Goal: Complete application form

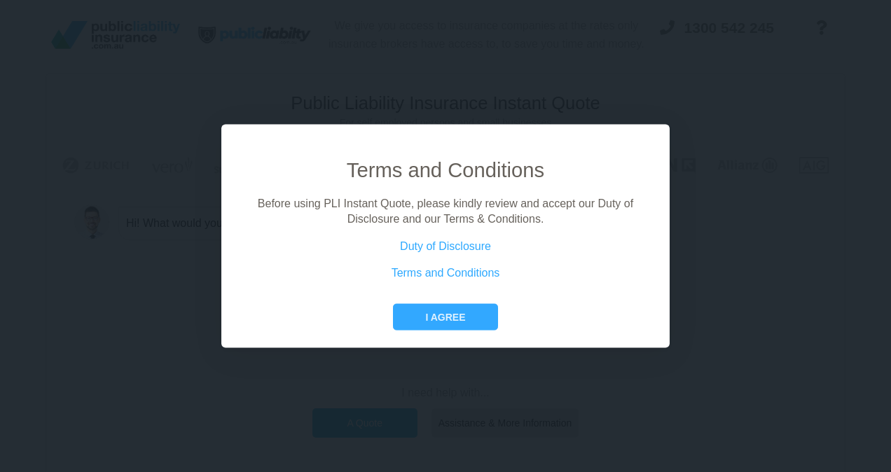
click at [456, 300] on div "Terms and Conditions Before using PLI Instant Quote, please kindly review and a…" at bounding box center [445, 243] width 403 height 174
click at [452, 323] on button "I agree" at bounding box center [445, 316] width 104 height 27
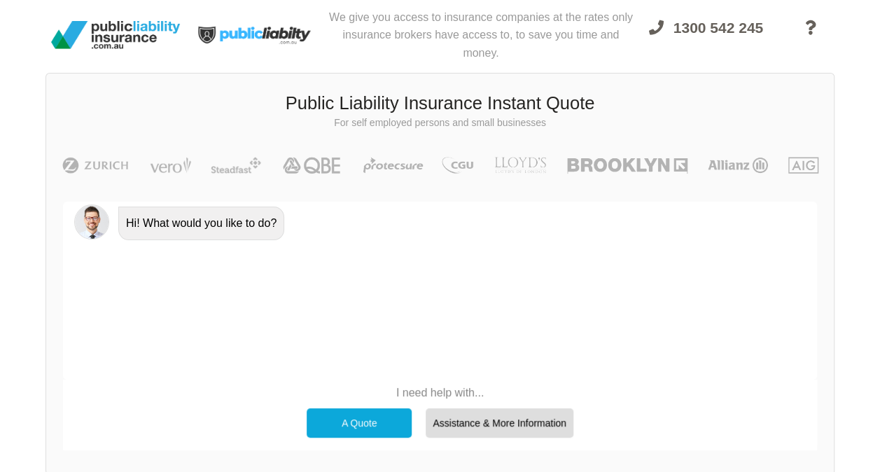
scroll to position [15, 0]
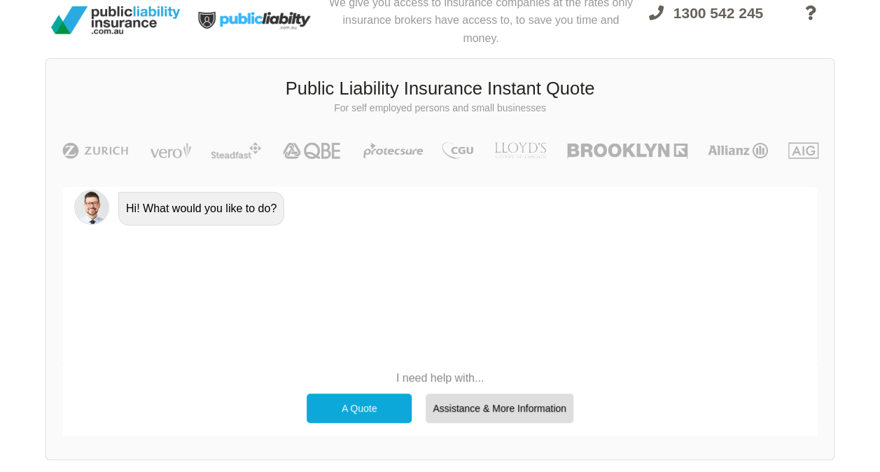
click at [378, 398] on div "A Quote" at bounding box center [359, 408] width 105 height 29
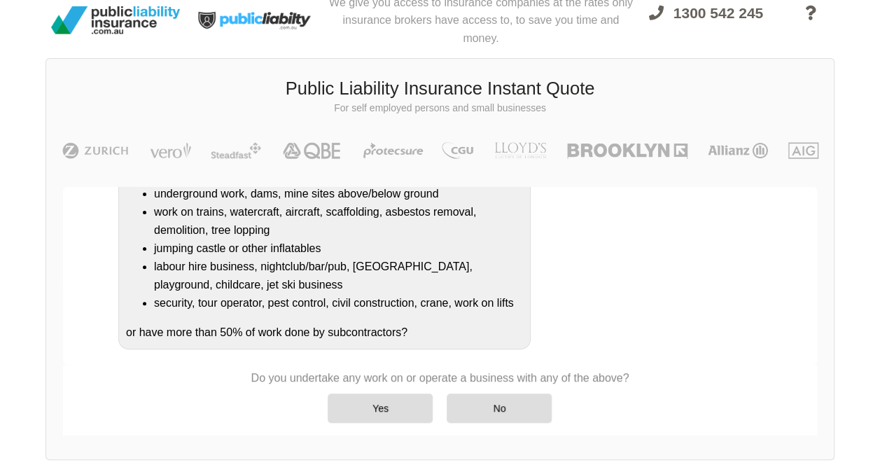
scroll to position [259, 0]
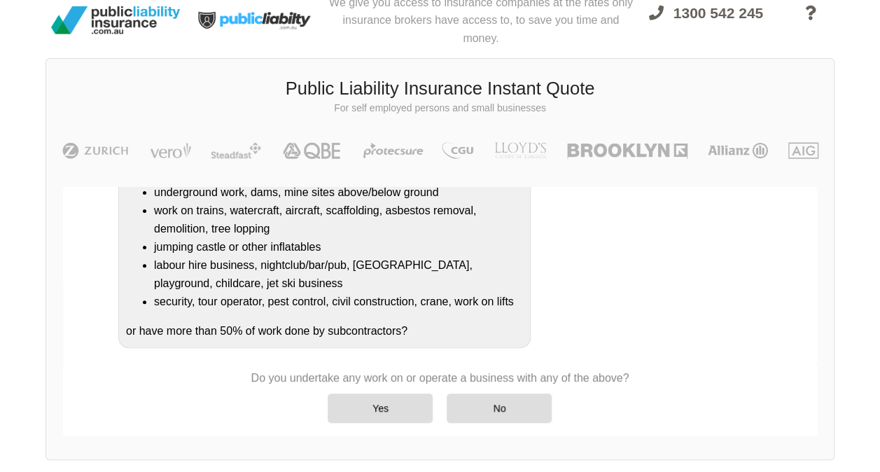
click at [515, 407] on div "No" at bounding box center [499, 408] width 105 height 29
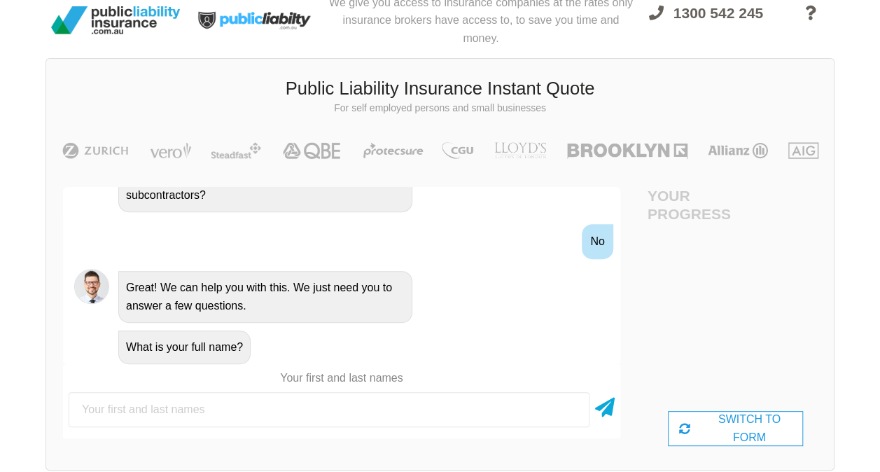
scroll to position [520, 0]
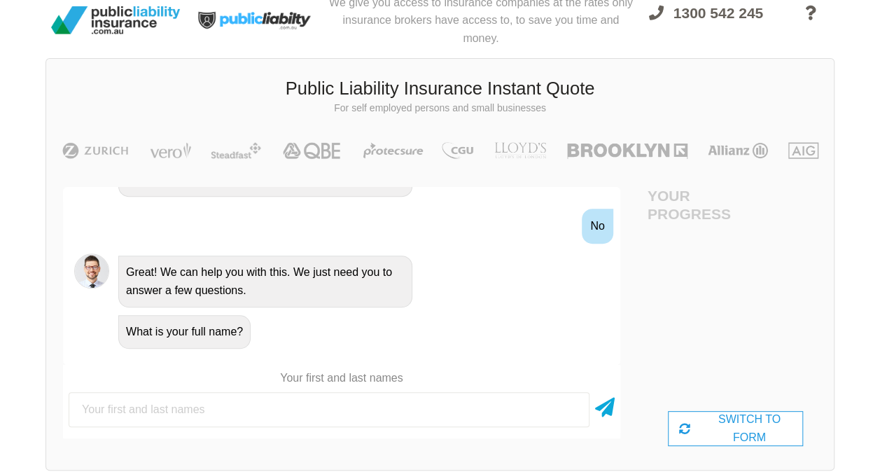
click at [356, 399] on input "text" at bounding box center [329, 409] width 521 height 35
type input "[PERSON_NAME]"
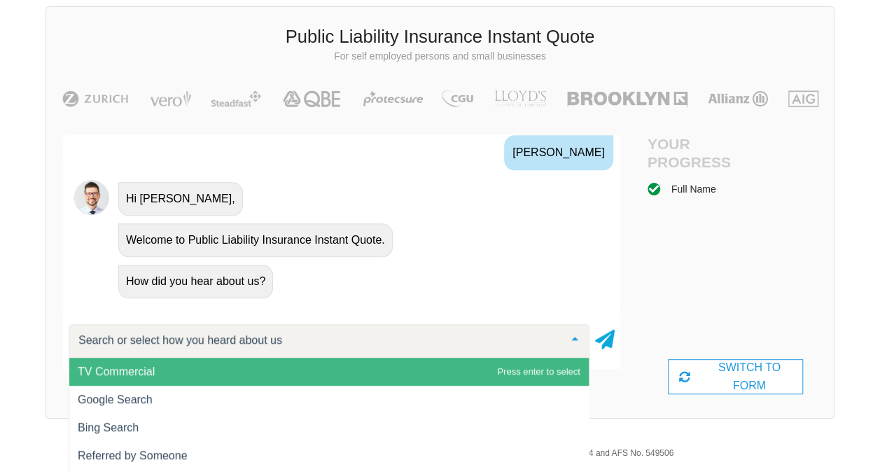
scroll to position [106, 0]
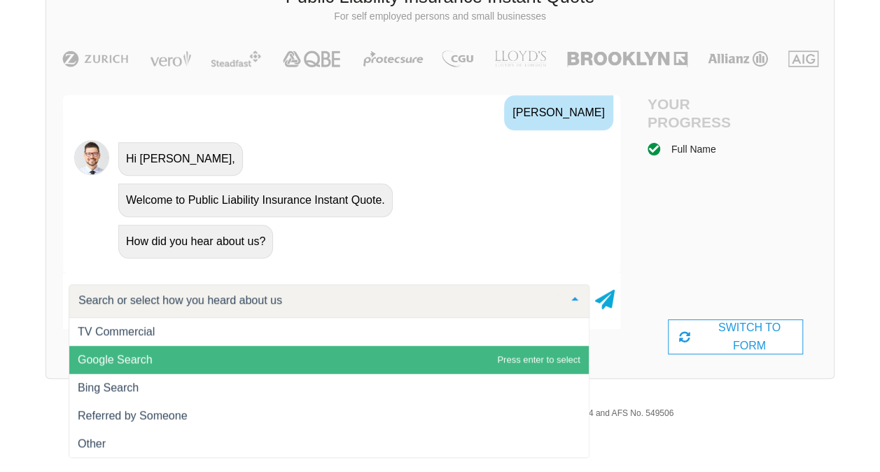
click at [319, 361] on span "Google Search" at bounding box center [329, 360] width 520 height 28
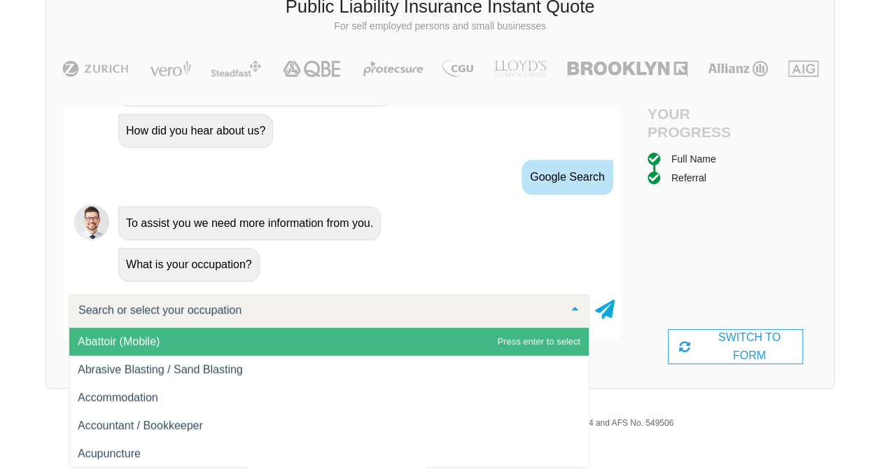
scroll to position [826, 0]
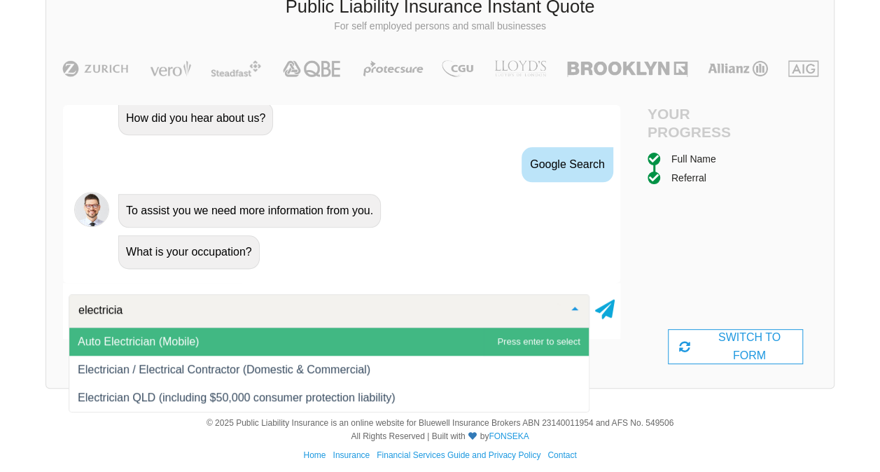
type input "electrician"
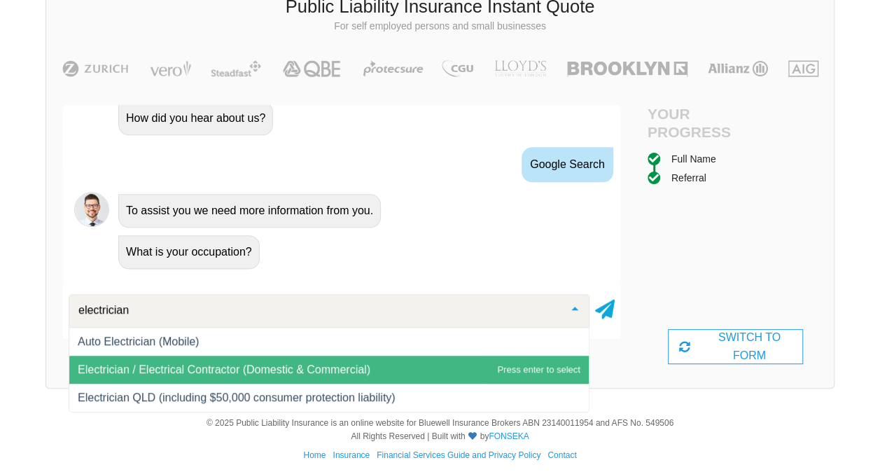
click at [186, 376] on span "Electrician / Electrical Contractor (Domestic & Commercial)" at bounding box center [329, 370] width 520 height 28
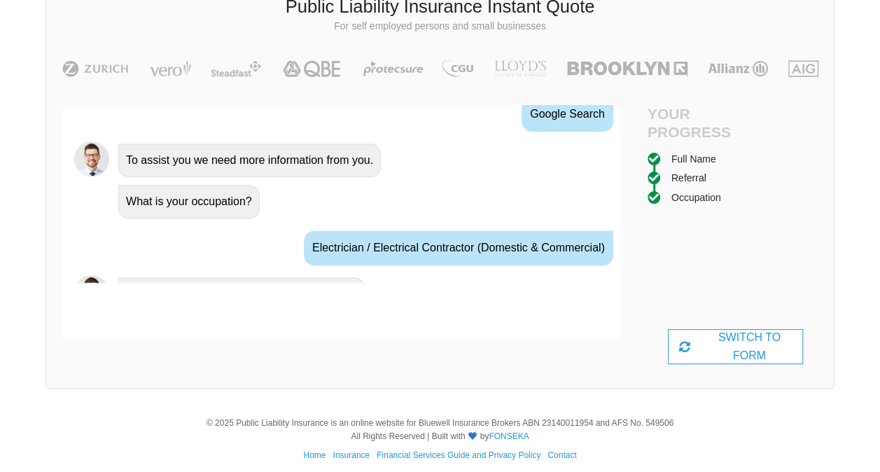
scroll to position [903, 0]
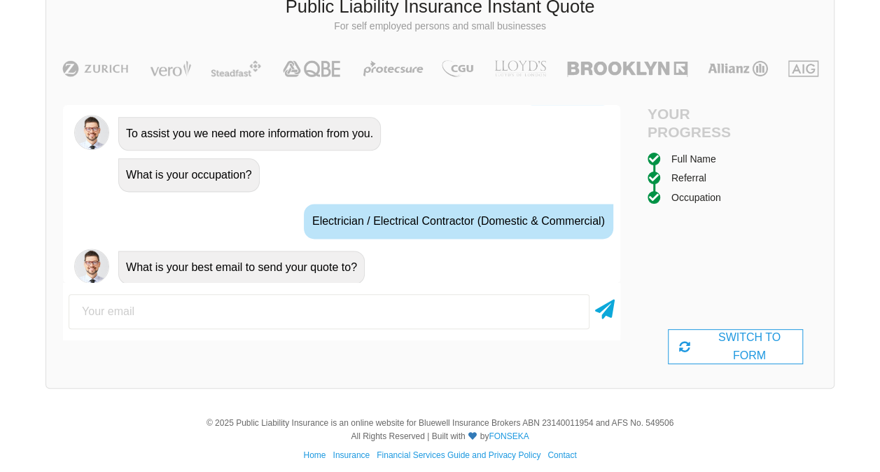
click at [418, 307] on input "email" at bounding box center [329, 311] width 521 height 35
type input "[PERSON_NAME][EMAIL_ADDRESS][DOMAIN_NAME]"
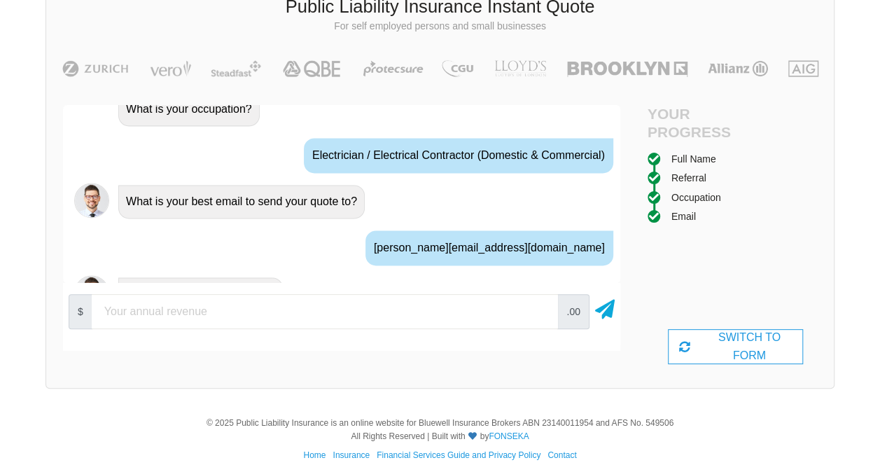
scroll to position [995, 0]
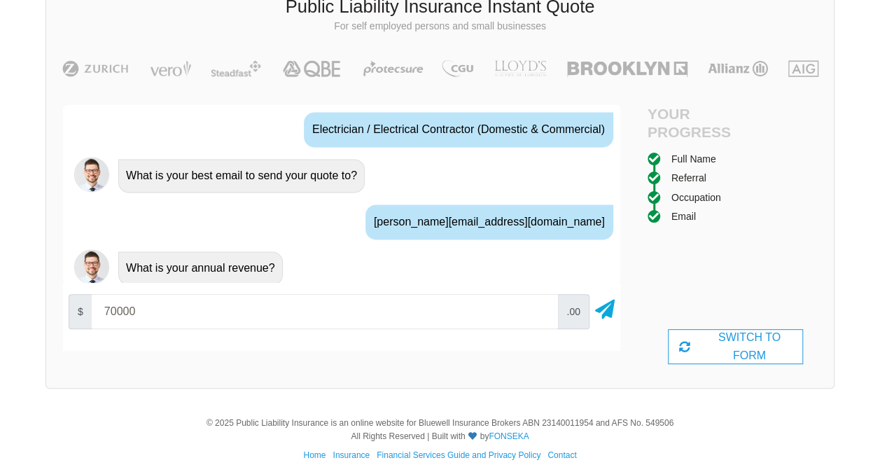
type input "70000"
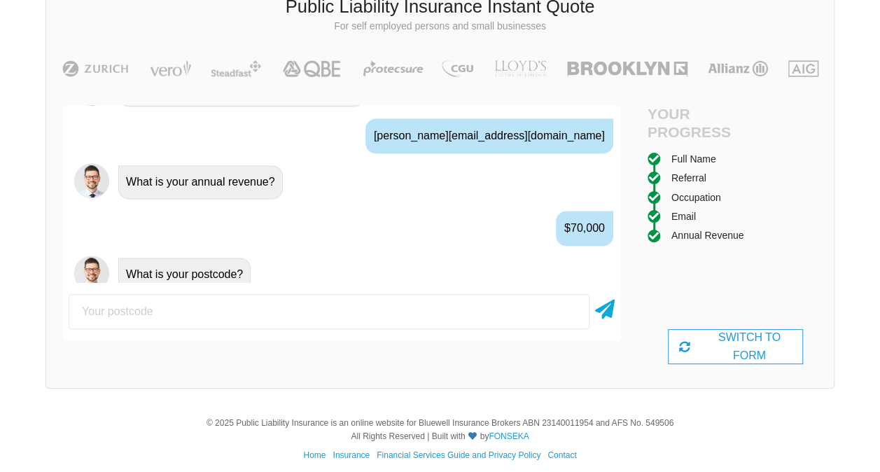
scroll to position [1087, 0]
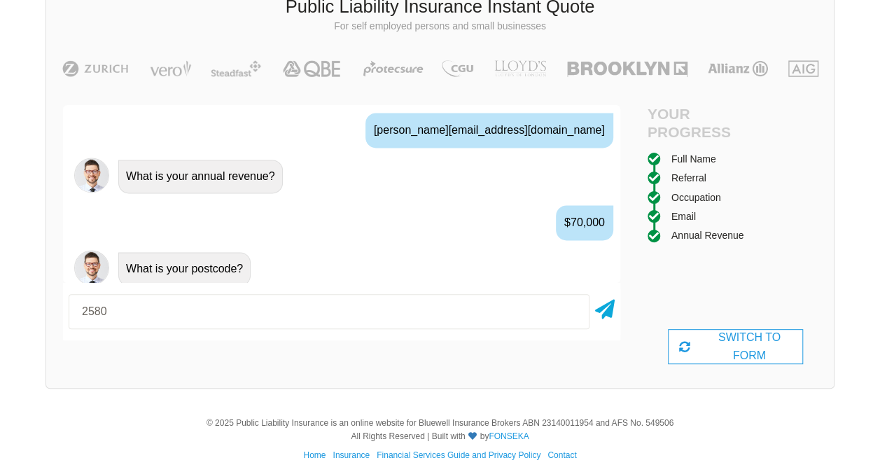
type input "2580"
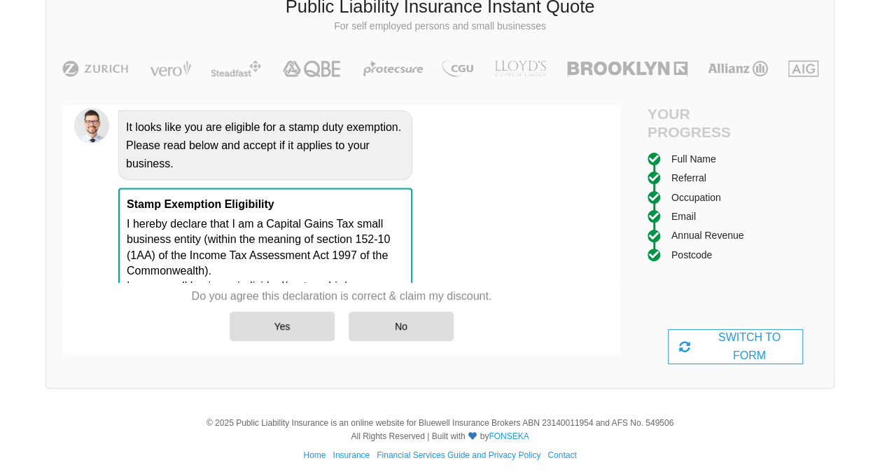
scroll to position [1321, 0]
click at [319, 326] on div "Yes" at bounding box center [282, 326] width 105 height 29
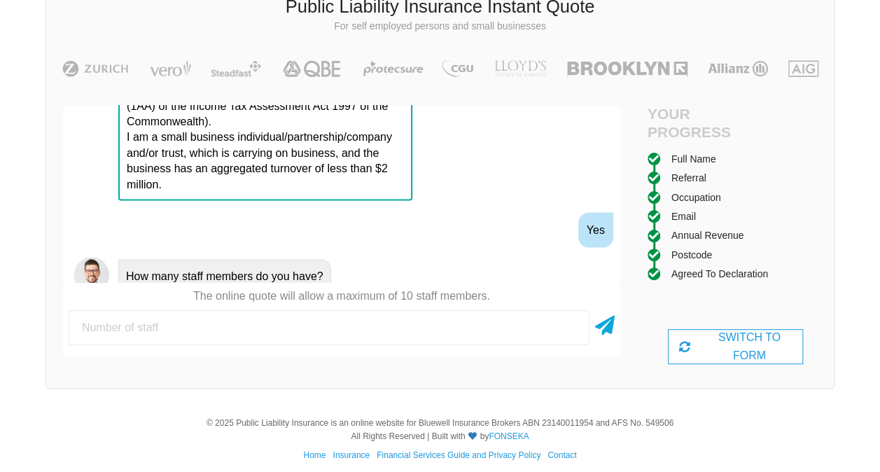
scroll to position [1476, 0]
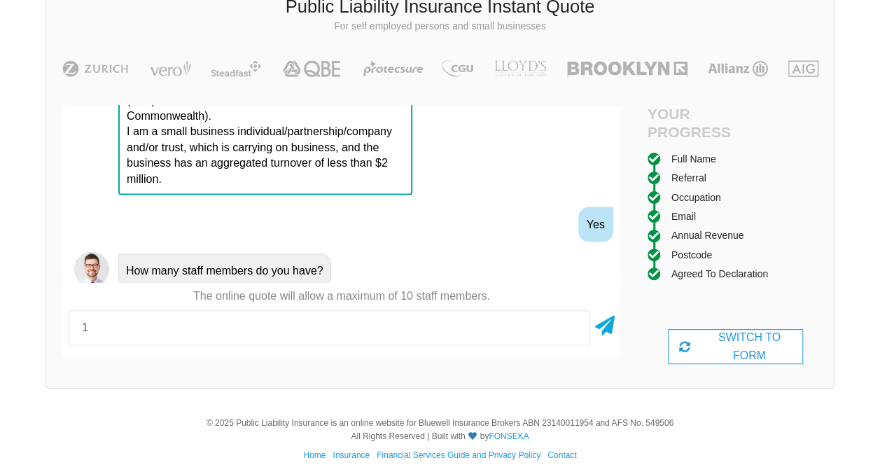
type input "1"
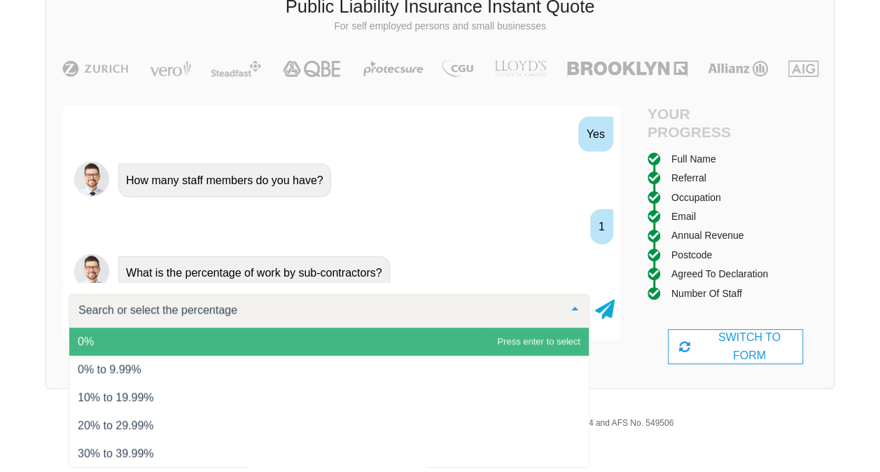
scroll to position [1569, 0]
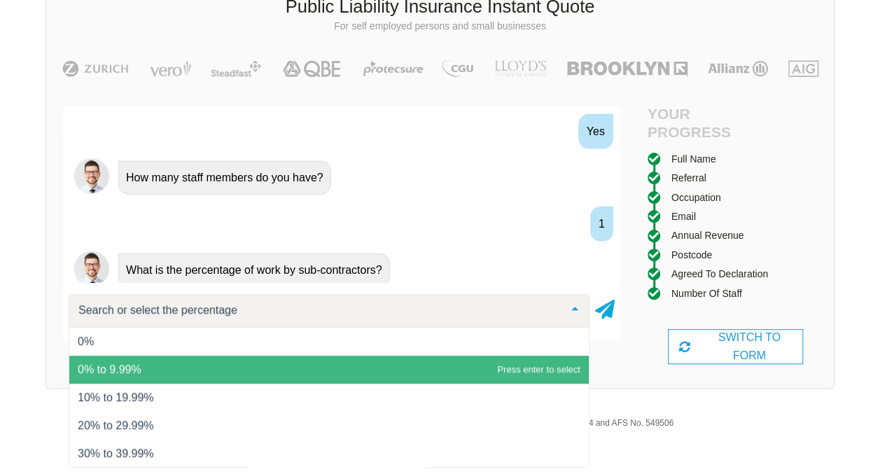
click at [358, 370] on span "0% to 9.99%" at bounding box center [329, 370] width 520 height 28
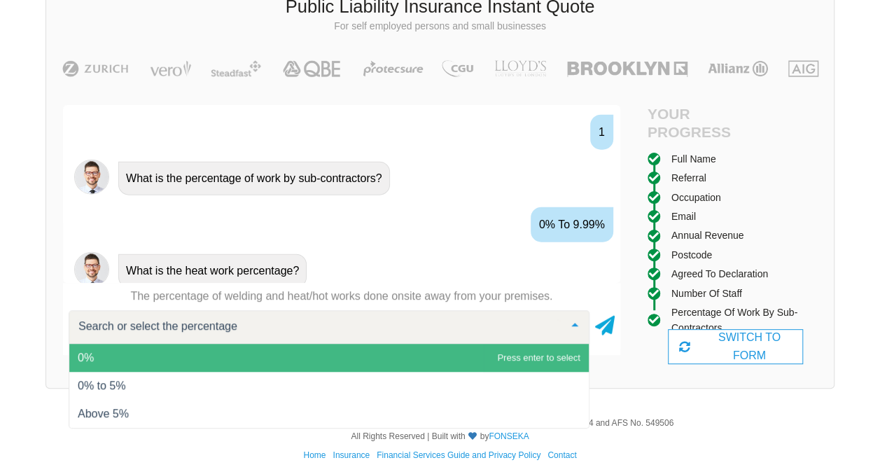
scroll to position [106, 0]
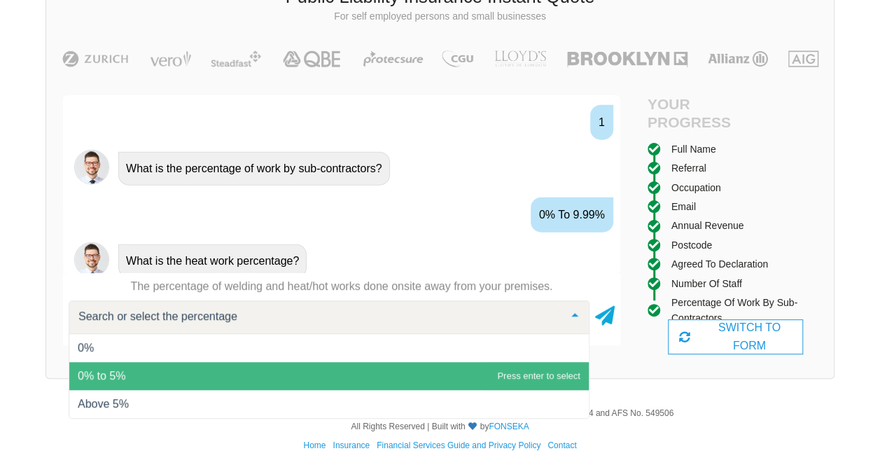
click at [356, 377] on span "0% to 5%" at bounding box center [329, 376] width 520 height 28
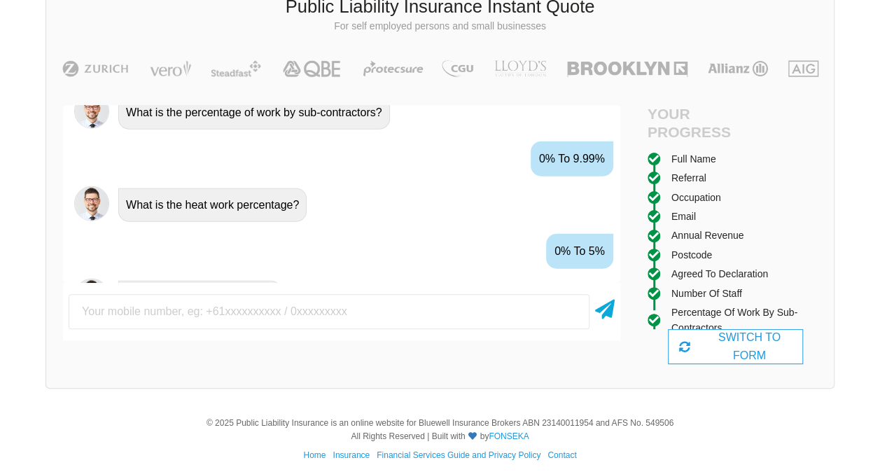
scroll to position [1752, 0]
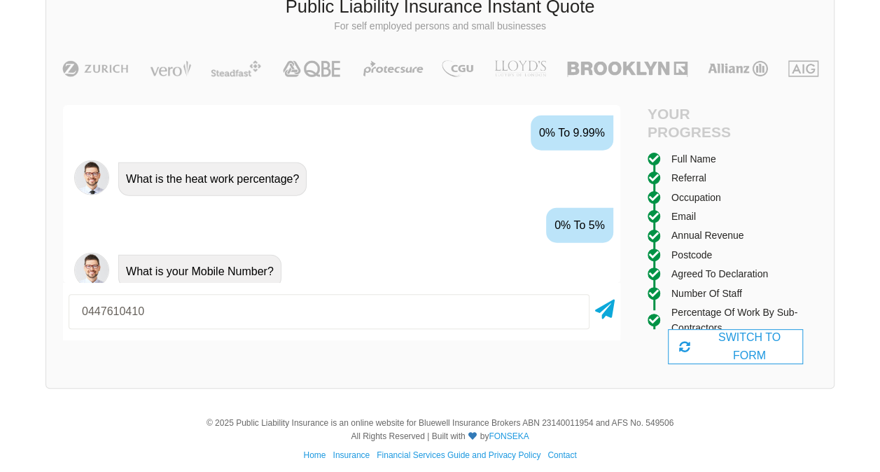
type input "0447610410"
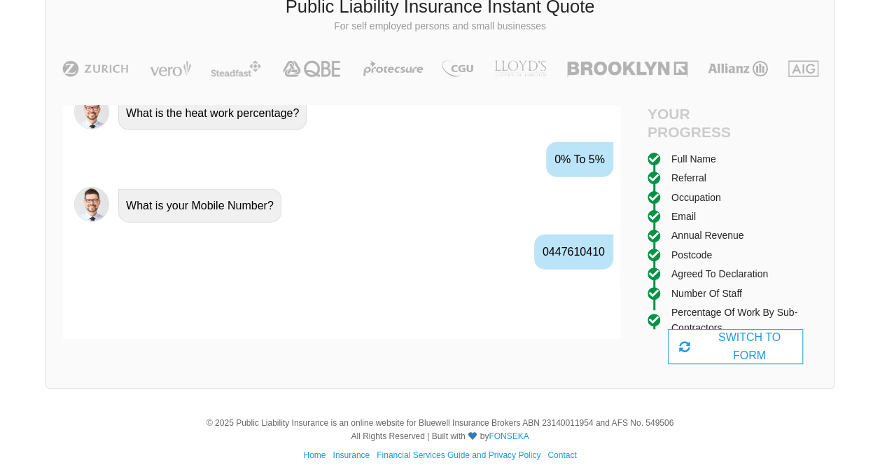
scroll to position [1844, 0]
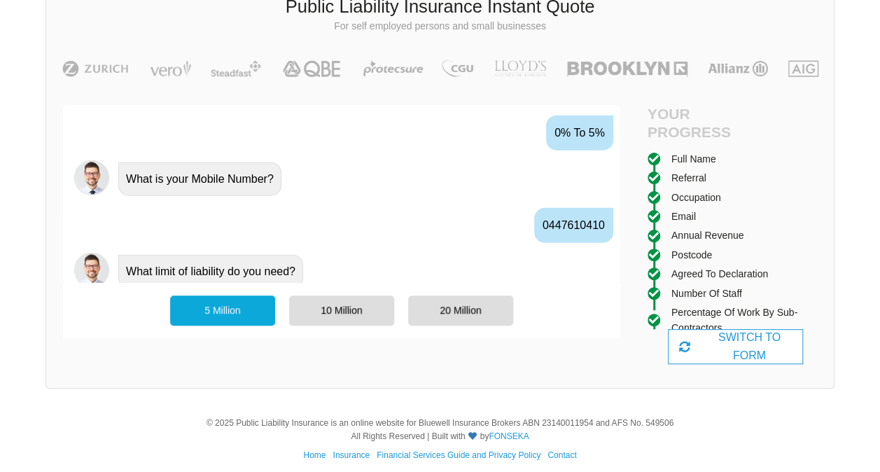
drag, startPoint x: 414, startPoint y: 296, endPoint x: 420, endPoint y: 300, distance: 8.0
click at [420, 300] on div "20 Million" at bounding box center [460, 310] width 105 height 29
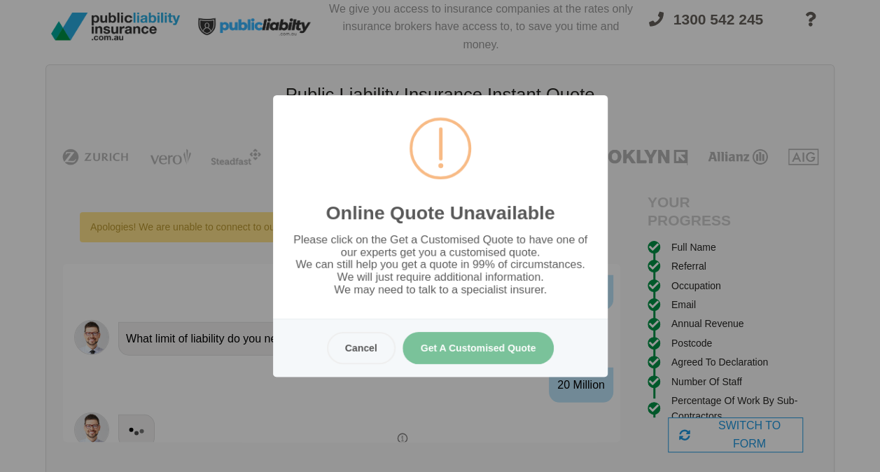
scroll to position [0, 0]
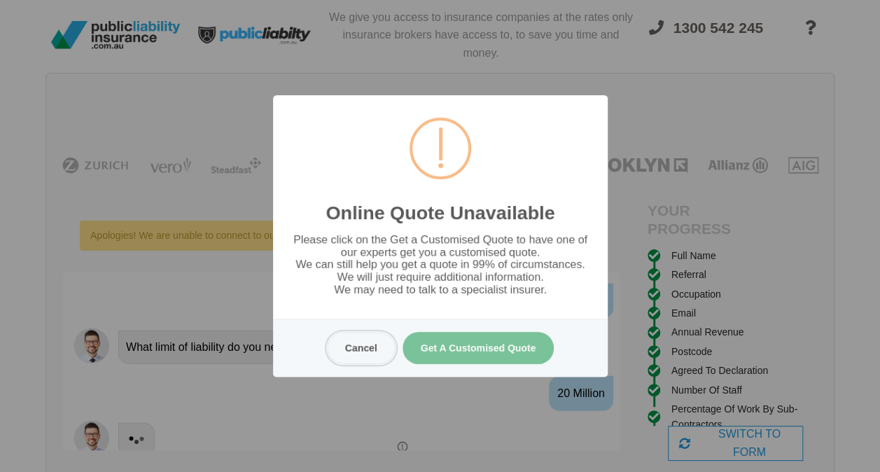
click at [355, 350] on button "Cancel" at bounding box center [360, 348] width 69 height 32
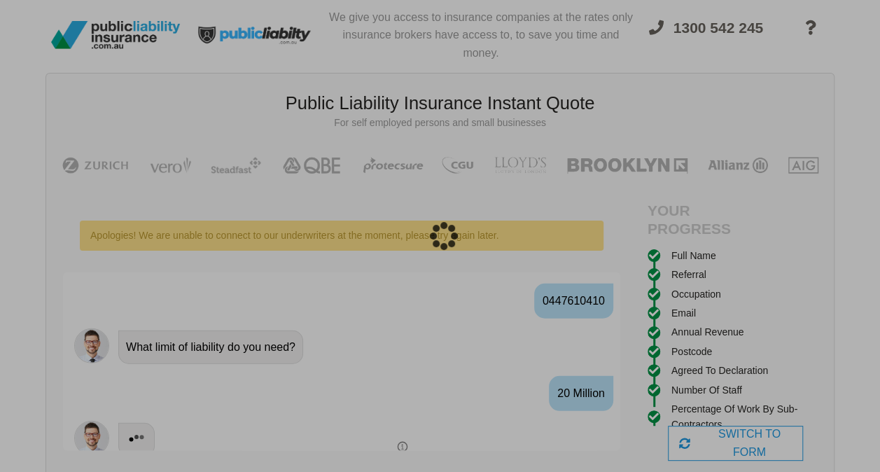
scroll to position [35, 0]
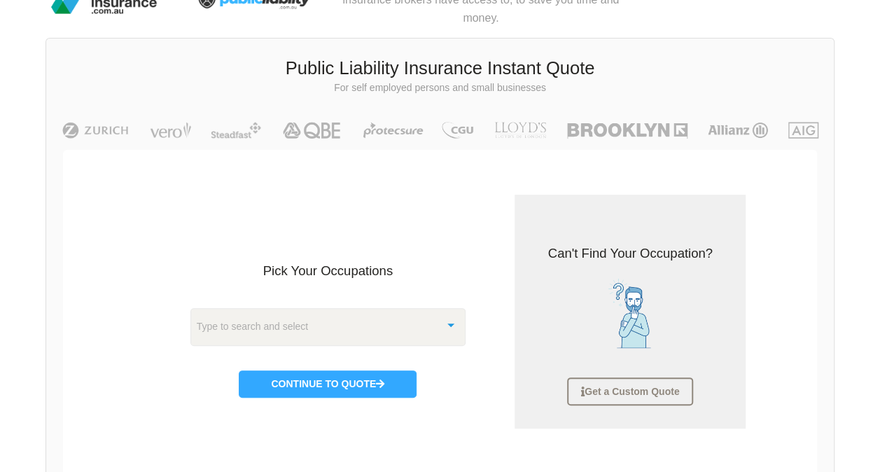
click at [415, 333] on div "Type to search and select" at bounding box center [328, 327] width 276 height 38
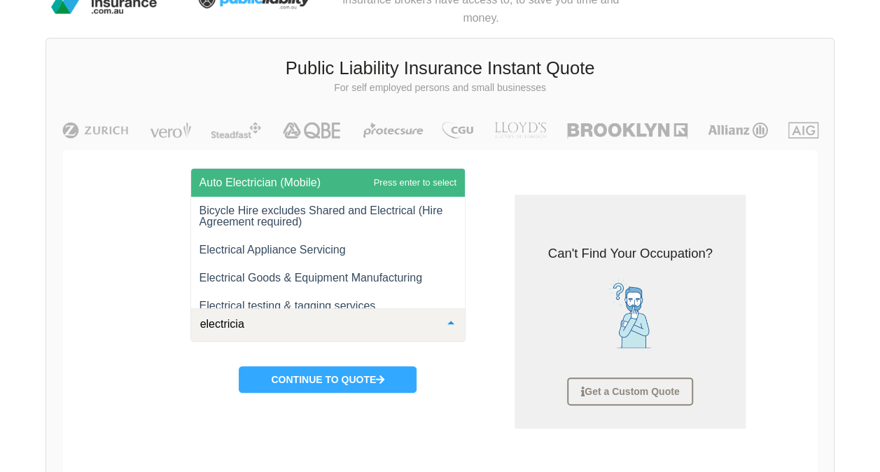
type input "electrician"
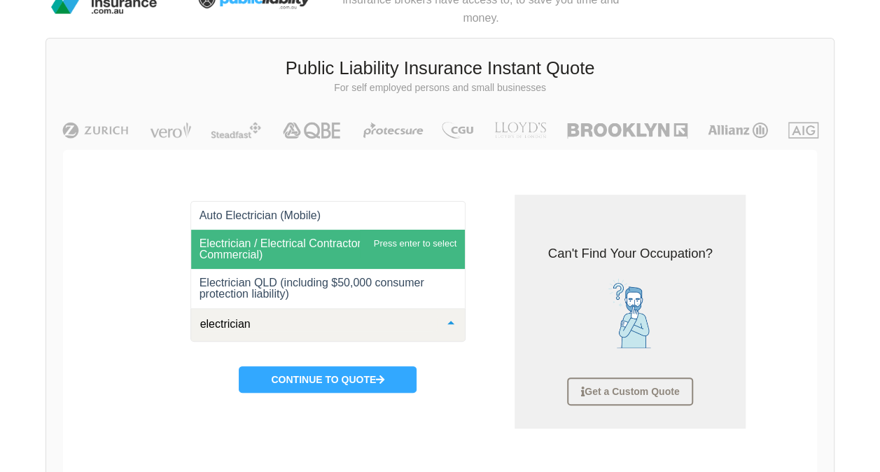
click at [338, 237] on span "Electrician / Electrical Contractor (Domestic & Commercial)" at bounding box center [314, 248] width 229 height 23
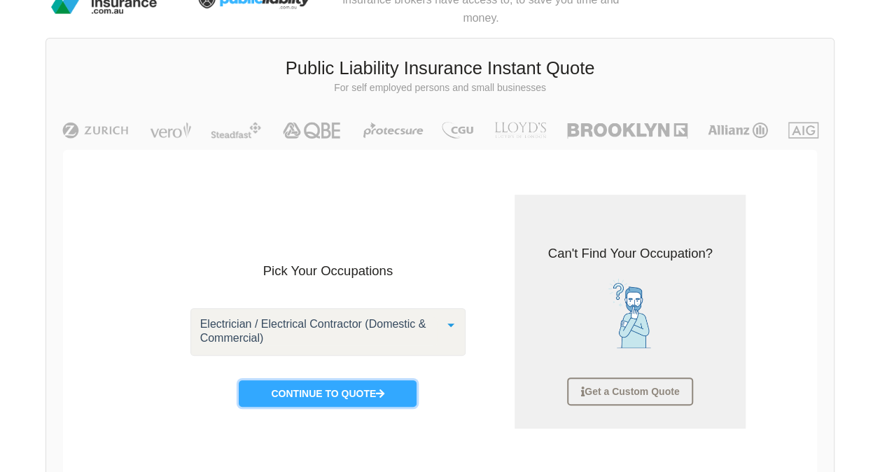
click at [353, 390] on button "Continue to Quote" at bounding box center [328, 393] width 178 height 27
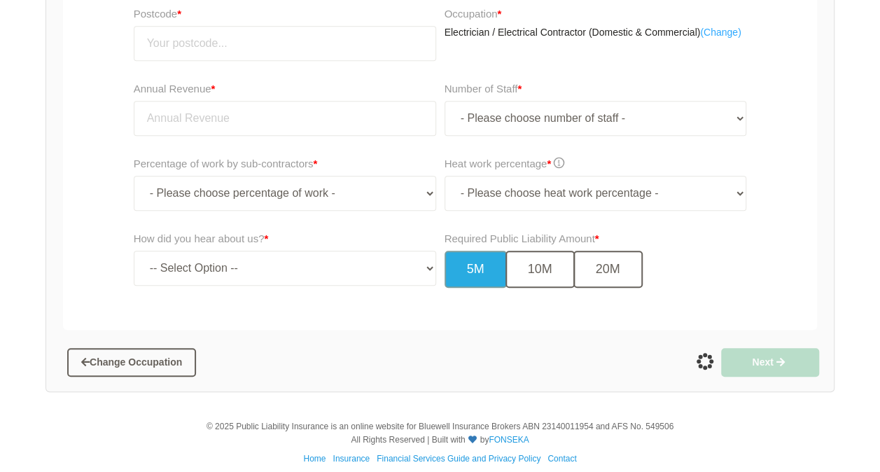
scroll to position [398, 0]
click at [609, 289] on div "Required Public Liability Amount * 5M 10M 20M" at bounding box center [598, 263] width 317 height 77
click at [604, 270] on button "20M" at bounding box center [608, 268] width 69 height 37
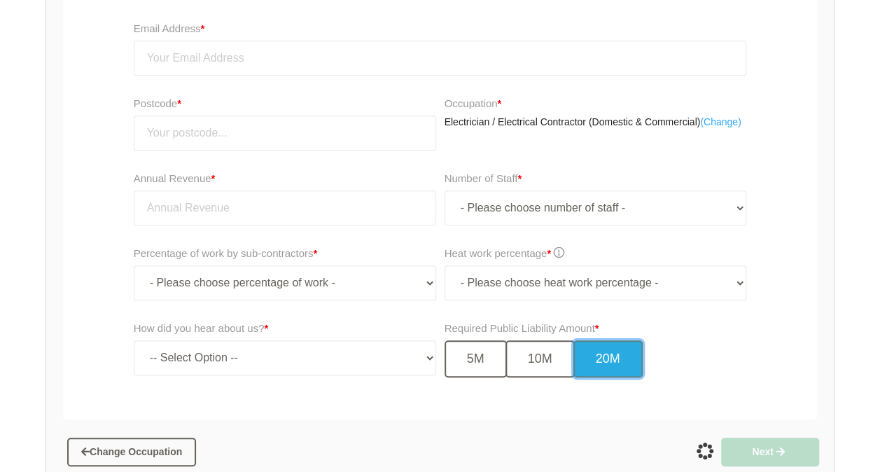
scroll to position [300, 0]
